Goal: Task Accomplishment & Management: Use online tool/utility

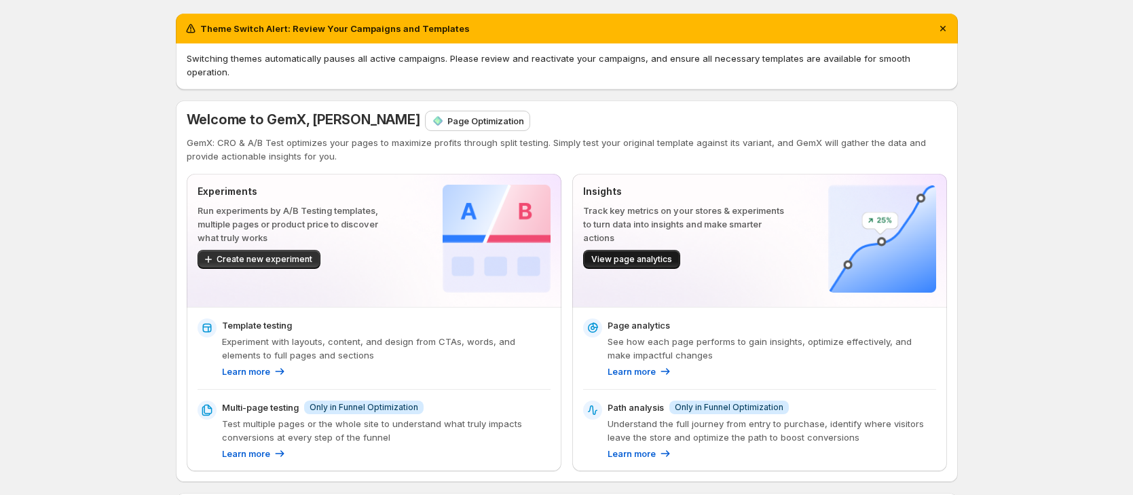
click at [643, 254] on span "View page analytics" at bounding box center [631, 259] width 81 height 11
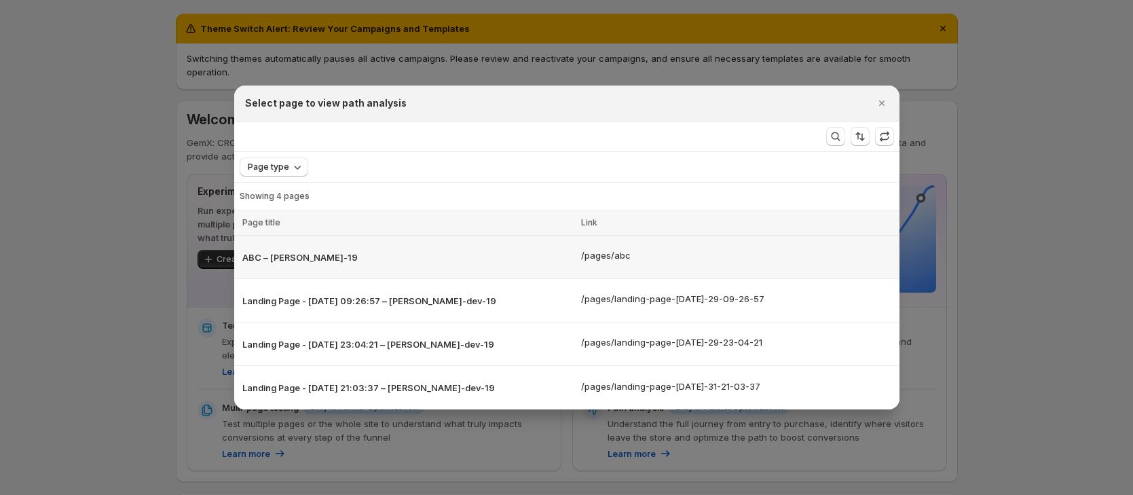
click at [503, 256] on p "ABC – [PERSON_NAME]-19" at bounding box center [407, 257] width 330 height 14
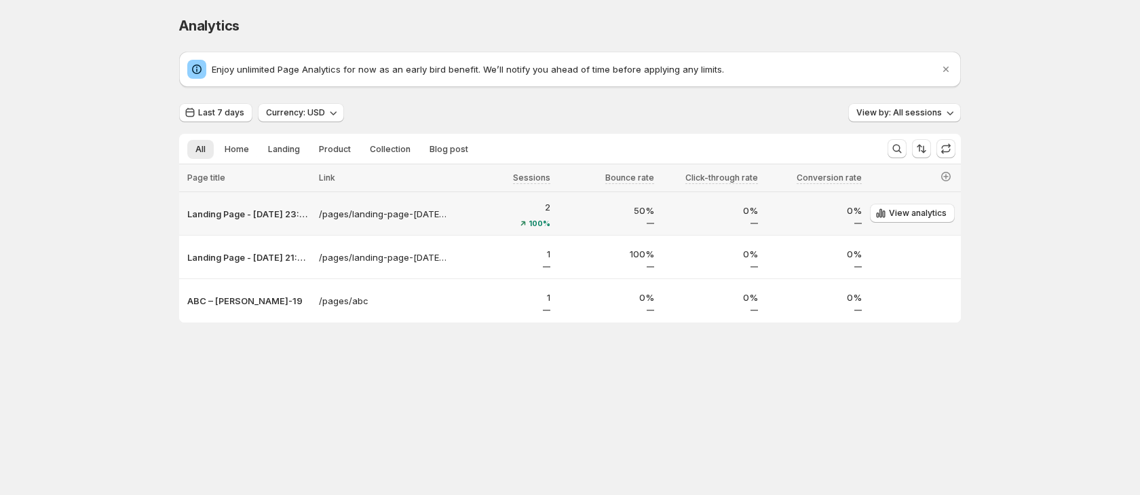
click at [464, 212] on p "2" at bounding box center [503, 207] width 96 height 14
click at [269, 206] on div "Landing Page - [DATE] 23:04:21 – [PERSON_NAME]-dev-19" at bounding box center [249, 185] width 192 height 43
click at [267, 210] on p "Landing Page - [DATE] 23:04:21 – [PERSON_NAME]-dev-19" at bounding box center [249, 214] width 124 height 14
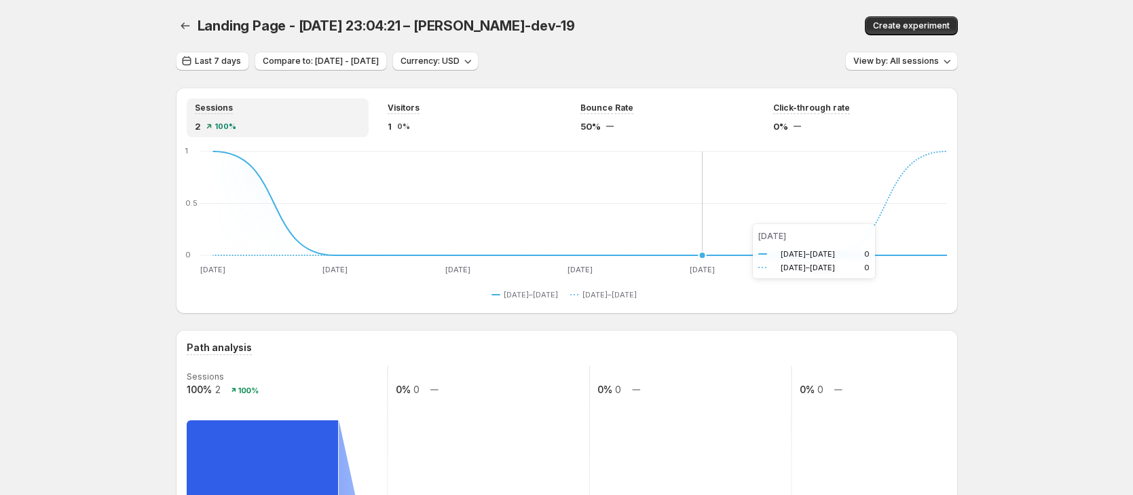
click at [739, 224] on icon "[DATE] [DATE] [DATE] [DATE] [DATE] [DATE] [DATE] [DATE] [DATE] [DATE] [DATE] [D…" at bounding box center [567, 212] width 760 height 128
click at [189, 32] on icon "button" at bounding box center [185, 26] width 14 height 14
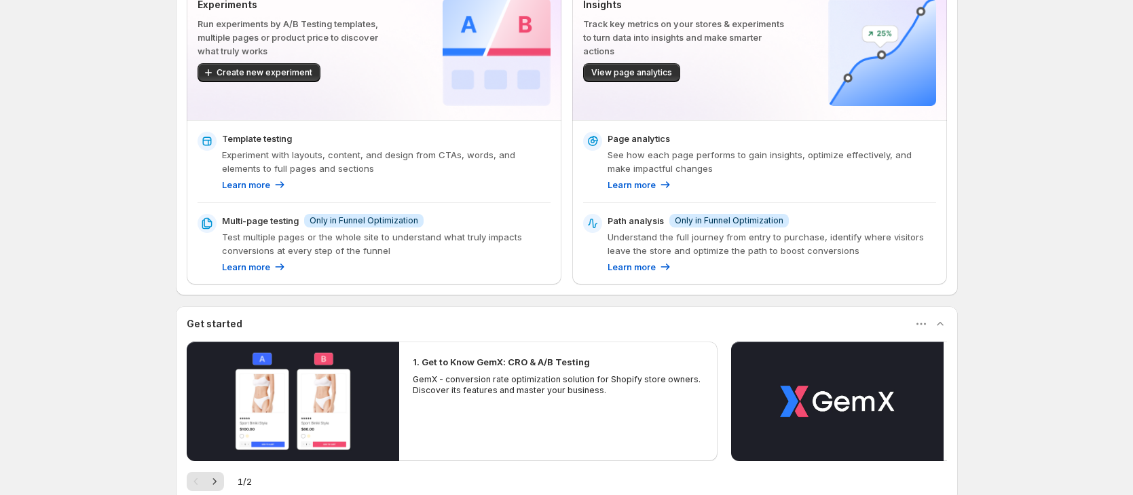
scroll to position [419, 0]
